Goal: Transaction & Acquisition: Purchase product/service

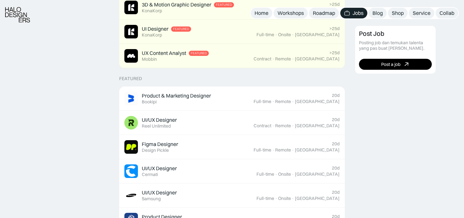
scroll to position [227, 0]
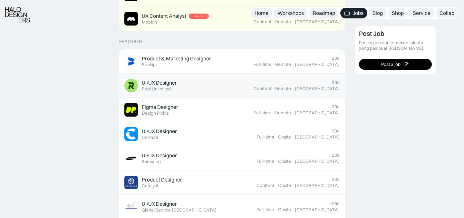
click at [155, 93] on link "UI/UX Designer Featured Reel Unlimited 20d Contract · Remote · [GEOGRAPHIC_DATA]" at bounding box center [232, 85] width 226 height 24
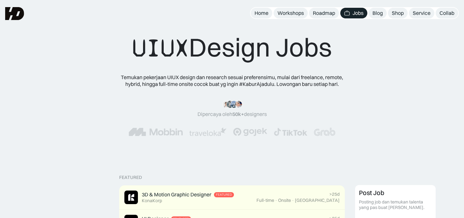
scroll to position [0, 0]
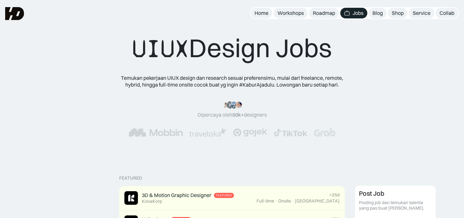
click at [155, 93] on div "“Siang tim HD, mau ngasih kabar kalo mulai minggu depan udah landing my first j…" at bounding box center [232, 119] width 413 height 62
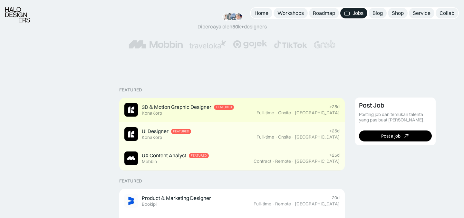
click at [248, 110] on div "3D & Motion Graphic Designer Featured KonaKorp" at bounding box center [190, 110] width 132 height 14
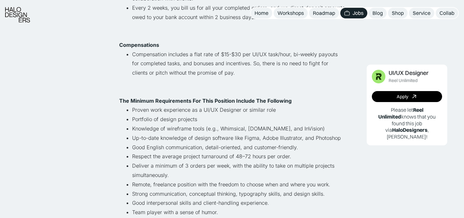
scroll to position [338, 0]
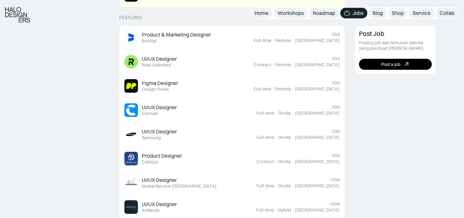
scroll to position [250, 0]
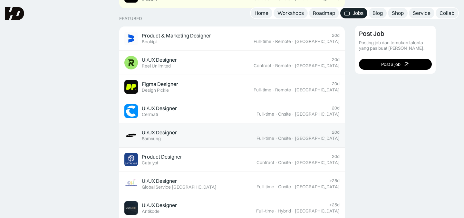
click at [152, 136] on div "Samsung" at bounding box center [151, 138] width 19 height 5
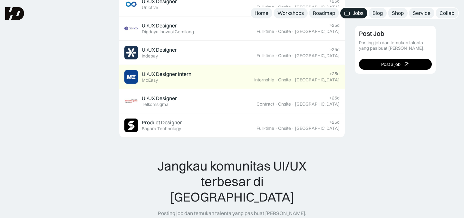
scroll to position [468, 0]
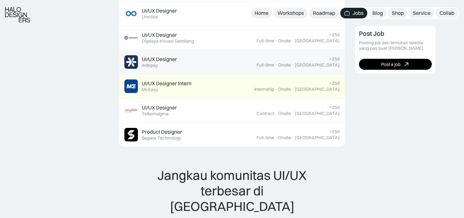
click at [152, 59] on div "UI/UX Designer" at bounding box center [159, 59] width 35 height 7
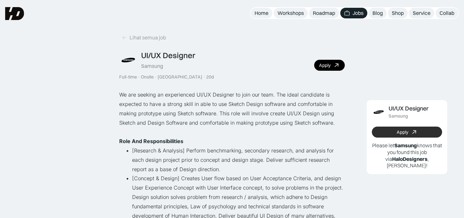
click at [390, 136] on link "Apply" at bounding box center [407, 131] width 70 height 11
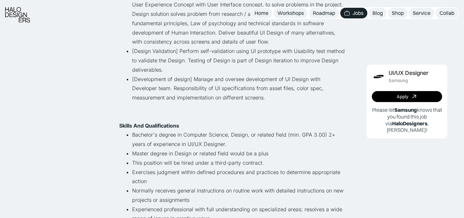
scroll to position [188, 0]
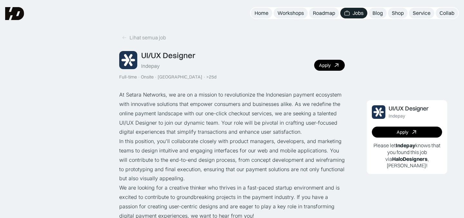
click at [402, 129] on div "UI/UX Designer Indepay Apply Please let Indepay knows that you found this job v…" at bounding box center [407, 137] width 81 height 74
click at [400, 132] on link "Apply" at bounding box center [407, 131] width 70 height 11
click at [126, 39] on icon at bounding box center [124, 37] width 5 height 5
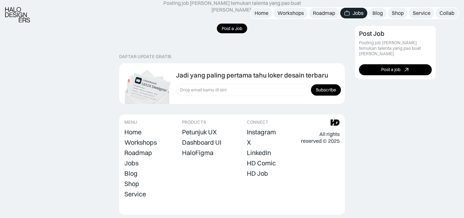
scroll to position [688, 0]
click at [194, 138] on div "Dashboard UI" at bounding box center [201, 142] width 39 height 8
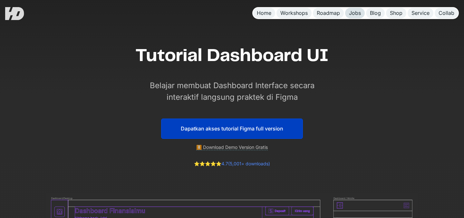
click at [350, 12] on div "Jobs" at bounding box center [355, 13] width 12 height 7
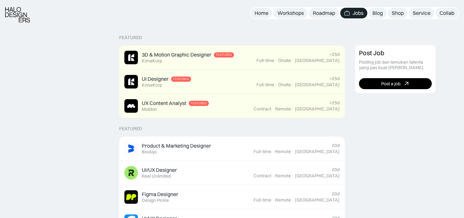
scroll to position [142, 0]
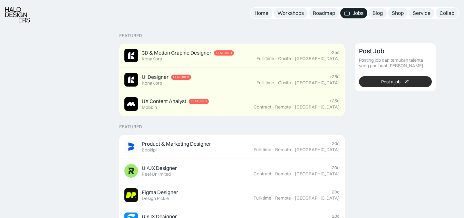
click at [402, 85] on link "Post a job" at bounding box center [395, 81] width 73 height 11
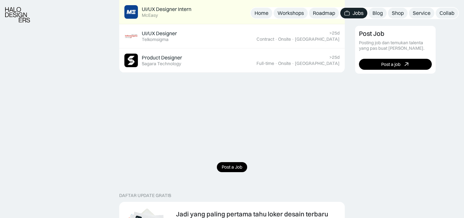
scroll to position [543, 0]
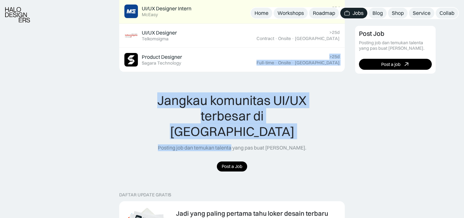
drag, startPoint x: 237, startPoint y: 79, endPoint x: 238, endPoint y: 131, distance: 51.9
click at [149, 137] on div "Jangkau komunitas UI/UX terbesar di [GEOGRAPHIC_DATA] Posting job dan temukan t…" at bounding box center [232, 132] width 176 height 79
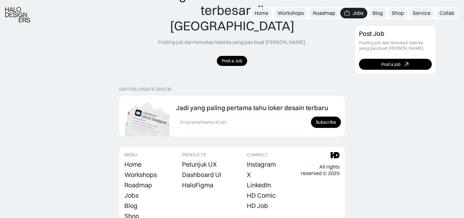
scroll to position [688, 0]
